Goal: Information Seeking & Learning: Learn about a topic

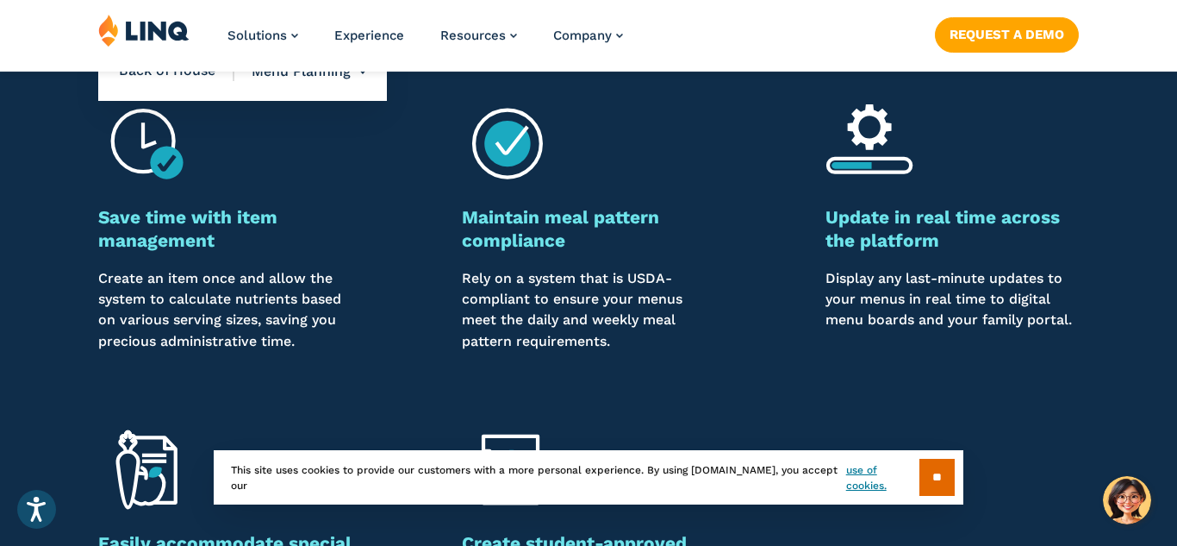
scroll to position [1312, 0]
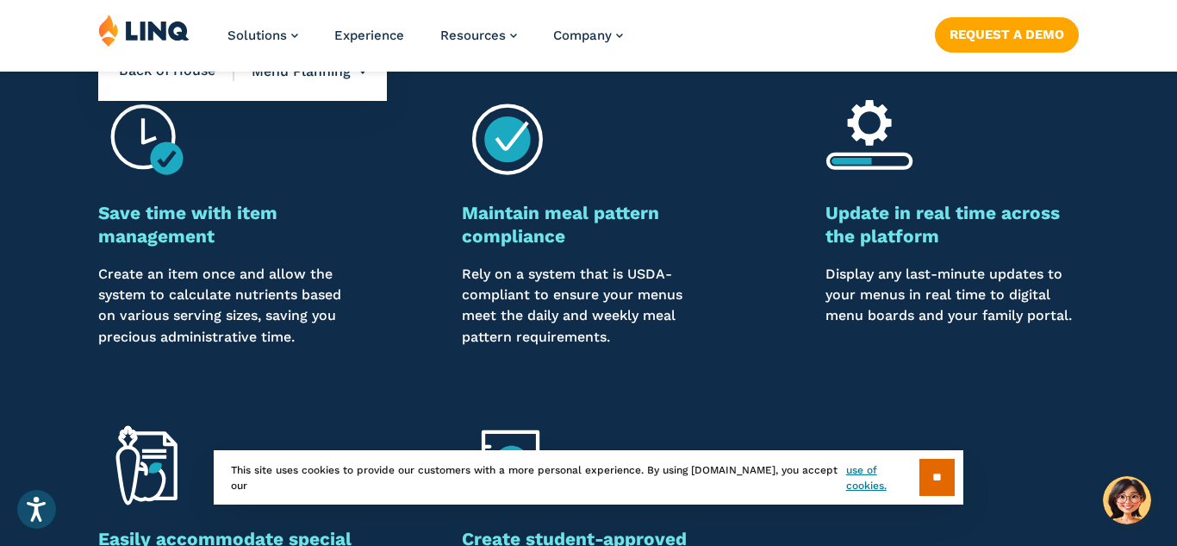
click at [744, 371] on div "Overview Plan menus that work with your needs Menu planning for K‑12 doesn’t ne…" at bounding box center [588, 274] width 1177 height 991
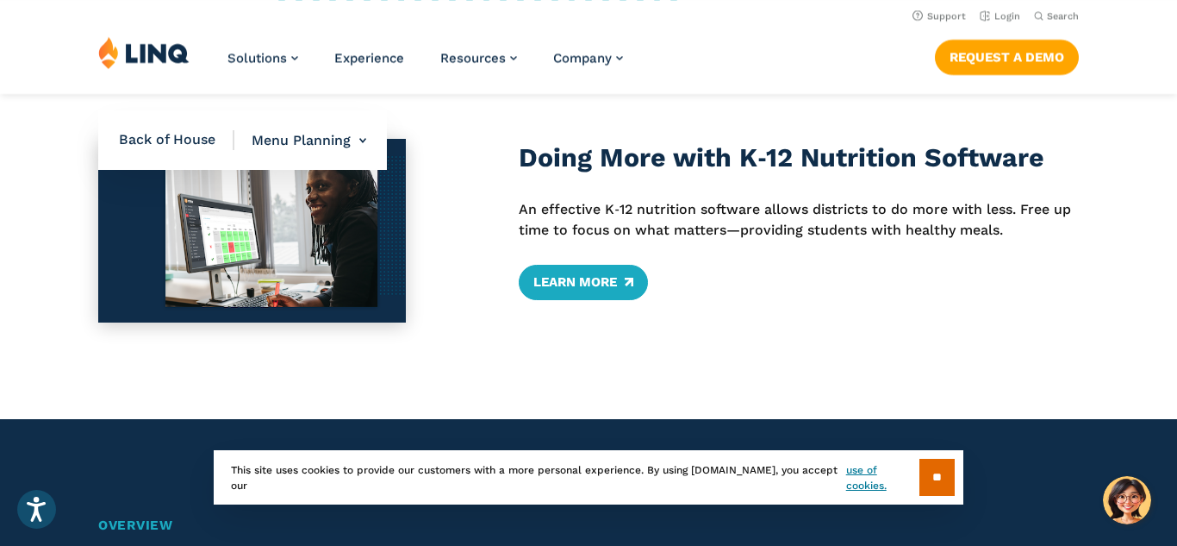
scroll to position [663, 0]
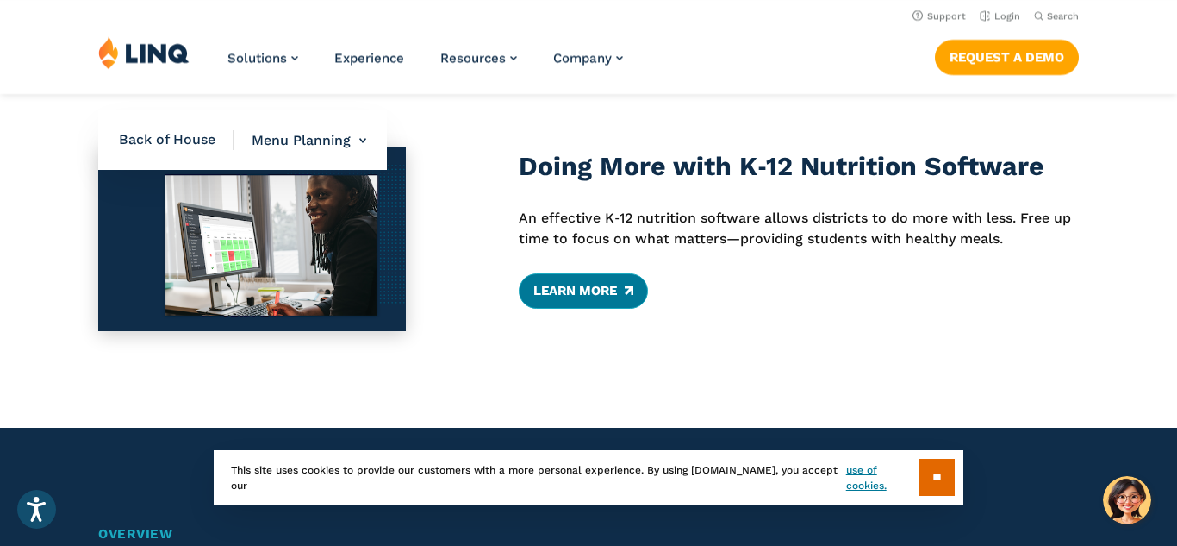
click at [599, 291] on link "Learn More" at bounding box center [583, 290] width 128 height 34
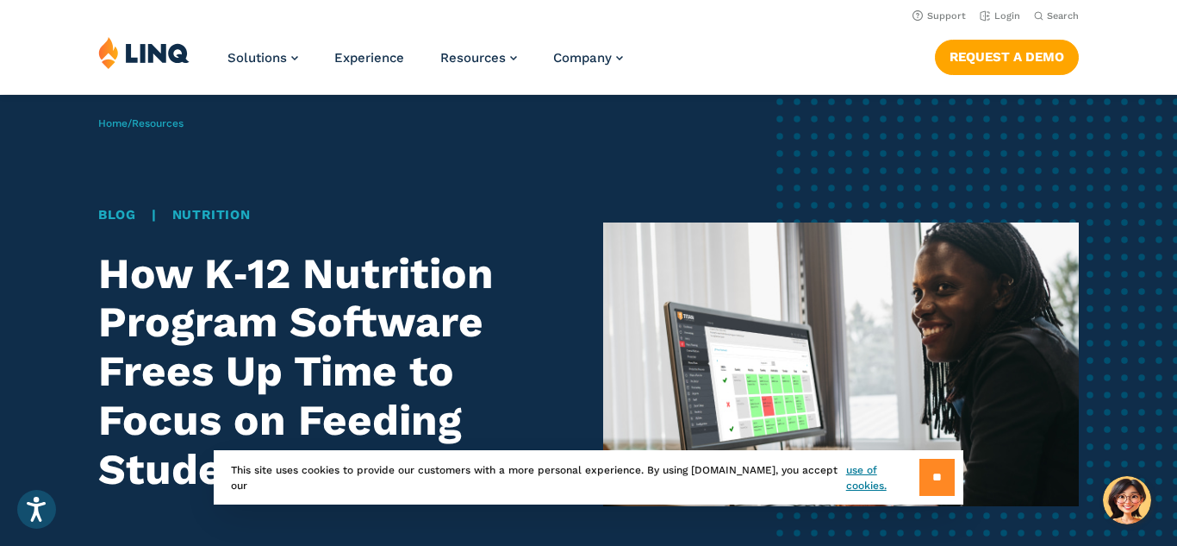
click at [928, 475] on input "**" at bounding box center [937, 476] width 35 height 37
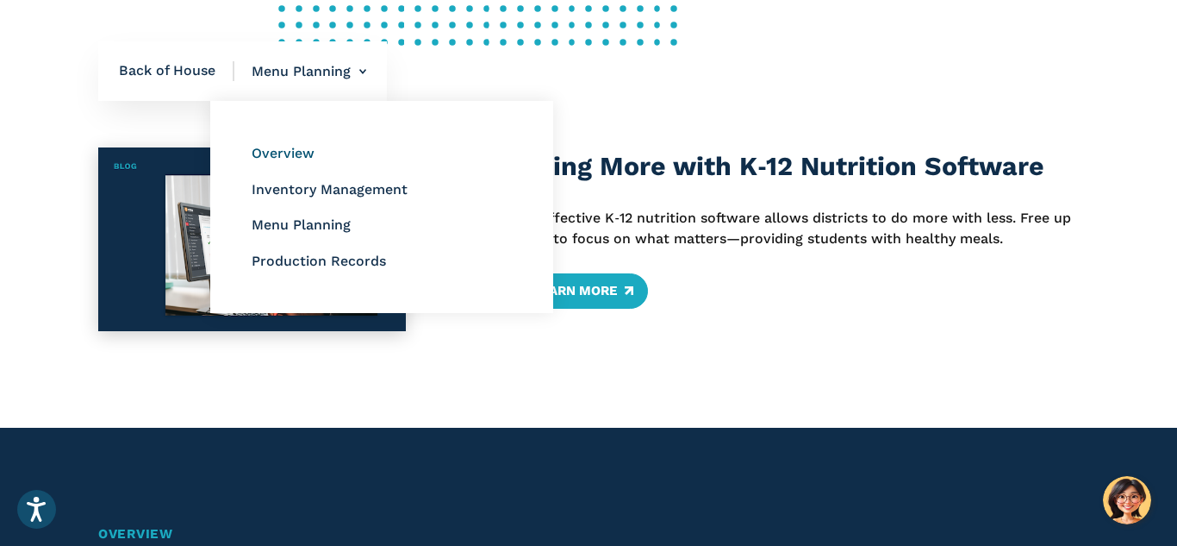
click at [296, 155] on link "Overview" at bounding box center [283, 154] width 63 height 16
